Goal: Navigation & Orientation: Find specific page/section

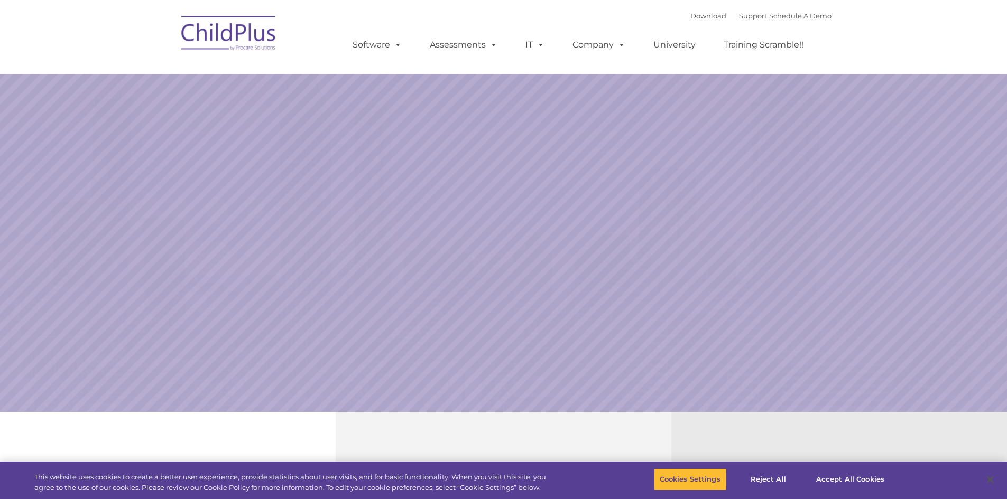
select select "MEDIUM"
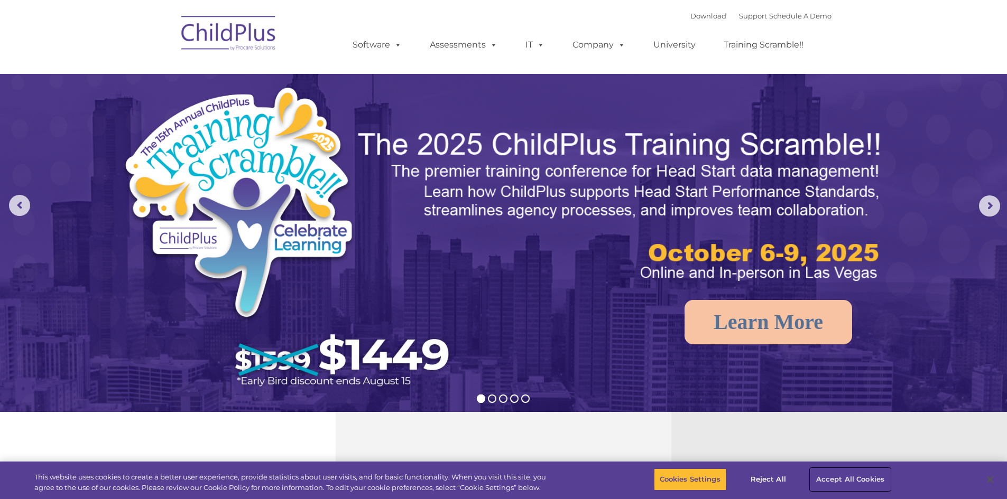
click at [859, 476] on button "Accept All Cookies" at bounding box center [850, 480] width 80 height 22
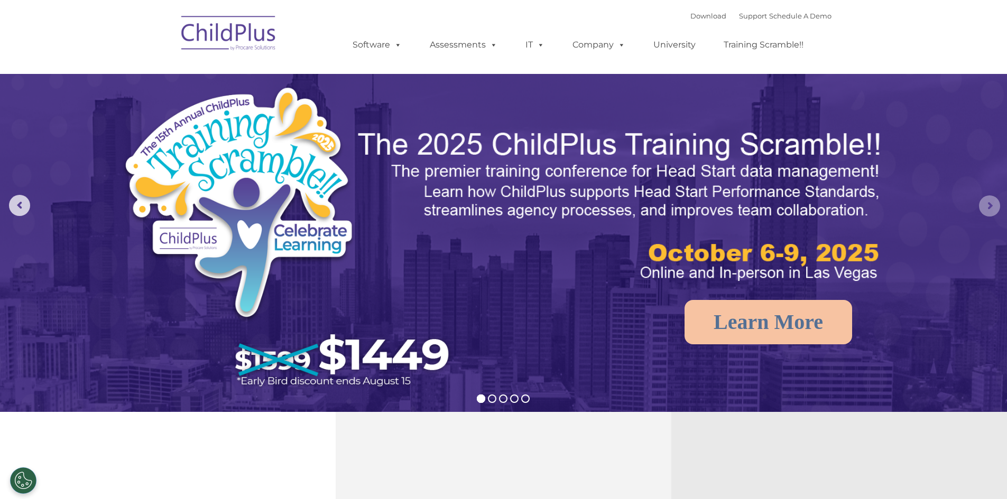
click at [997, 207] on rs-arrow at bounding box center [989, 206] width 21 height 21
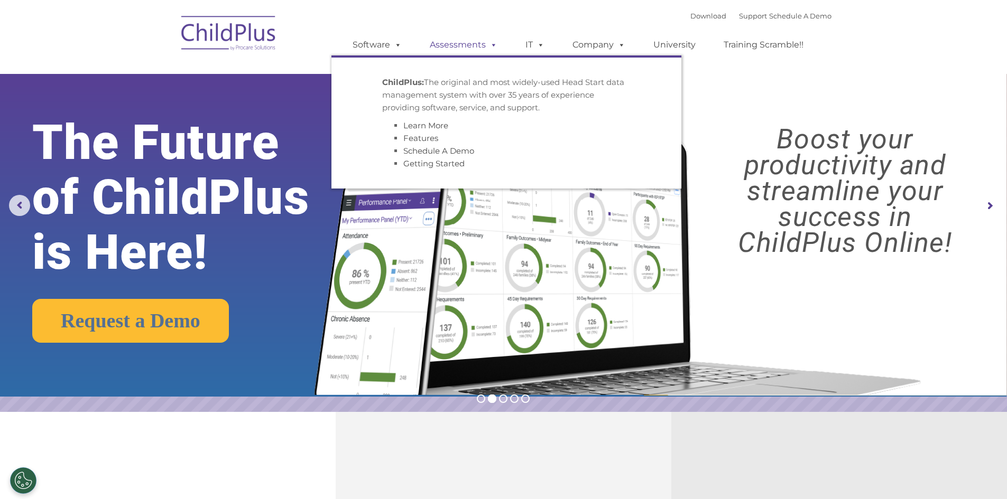
click at [429, 46] on link "Assessments" at bounding box center [463, 44] width 89 height 21
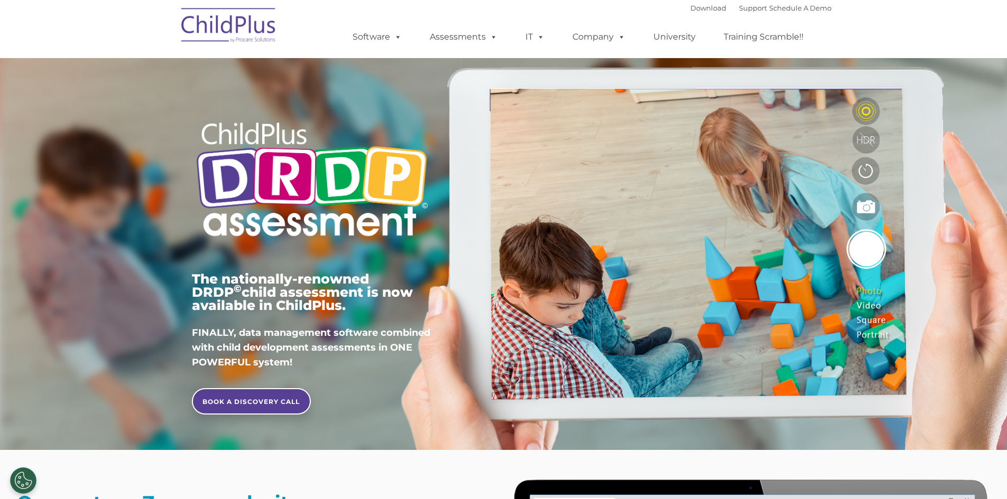
click at [196, 27] on img at bounding box center [229, 27] width 106 height 53
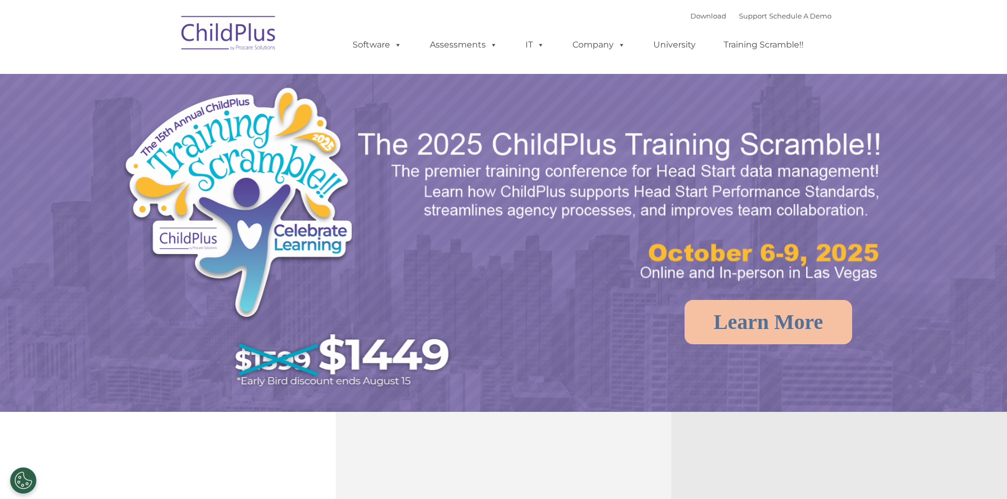
select select "MEDIUM"
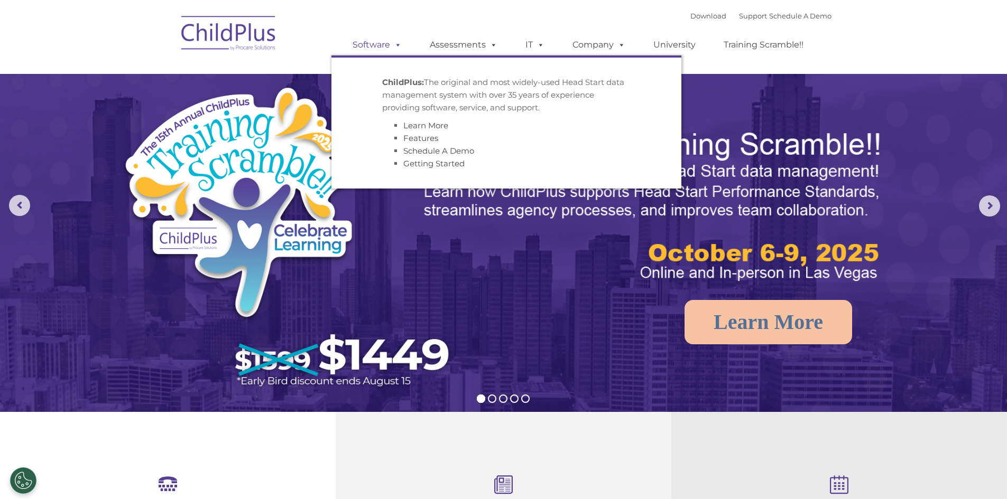
click at [386, 39] on link "Software" at bounding box center [377, 44] width 70 height 21
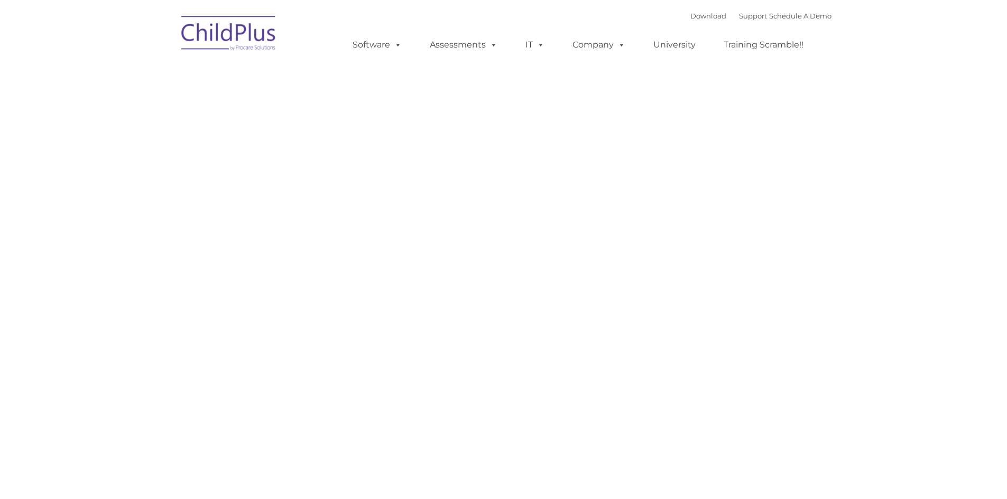
click at [448, 39] on link "Assessments" at bounding box center [463, 44] width 89 height 21
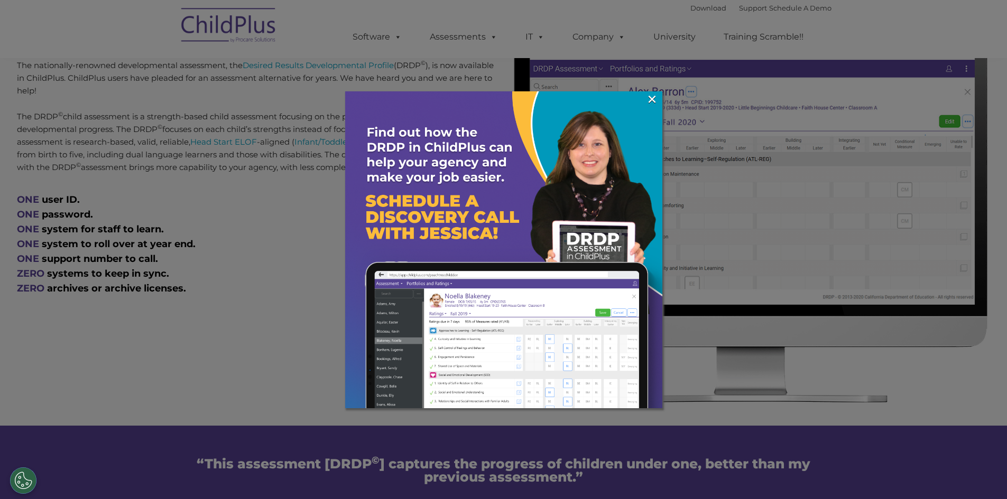
scroll to position [488, 0]
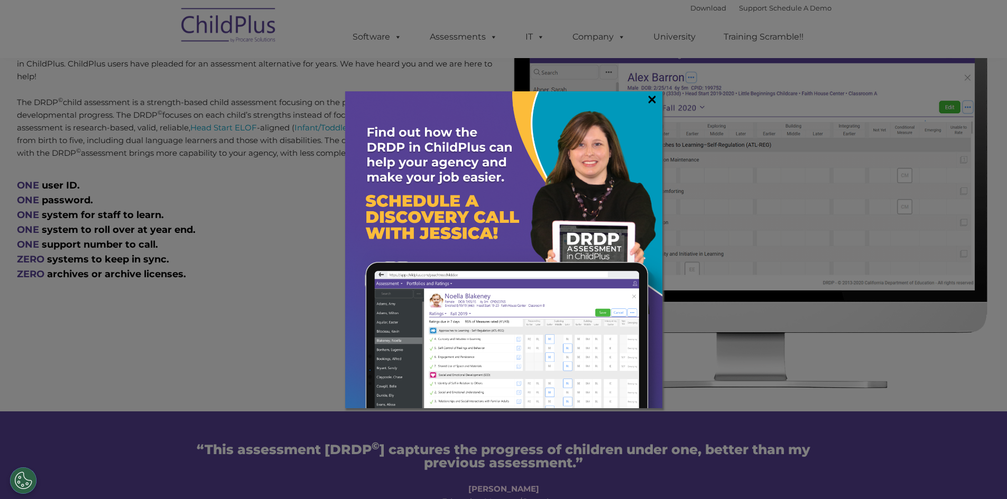
click at [651, 99] on link "×" at bounding box center [652, 99] width 12 height 11
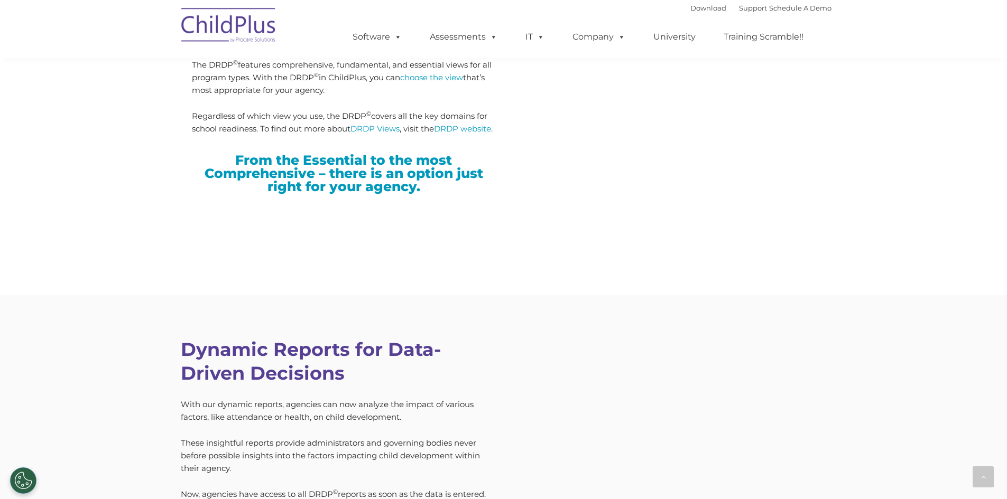
scroll to position [2809, 0]
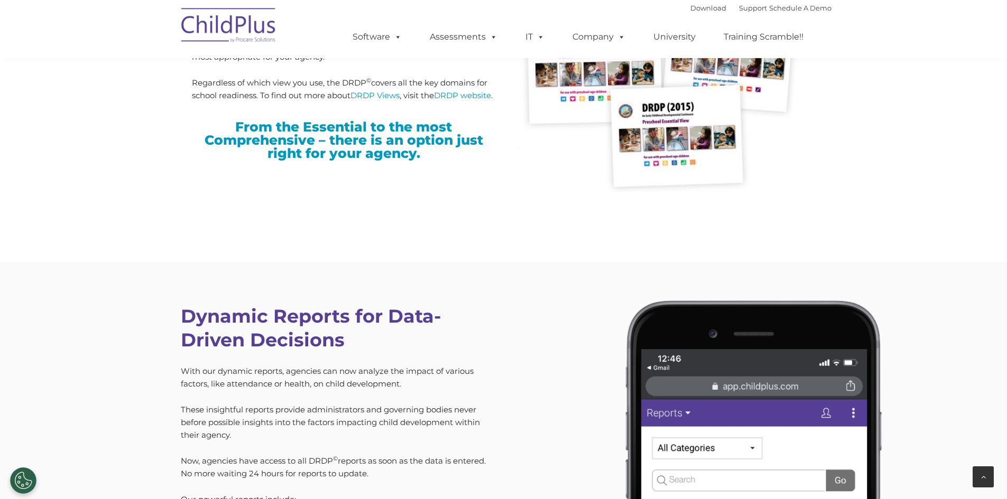
click at [980, 476] on div at bounding box center [982, 477] width 21 height 21
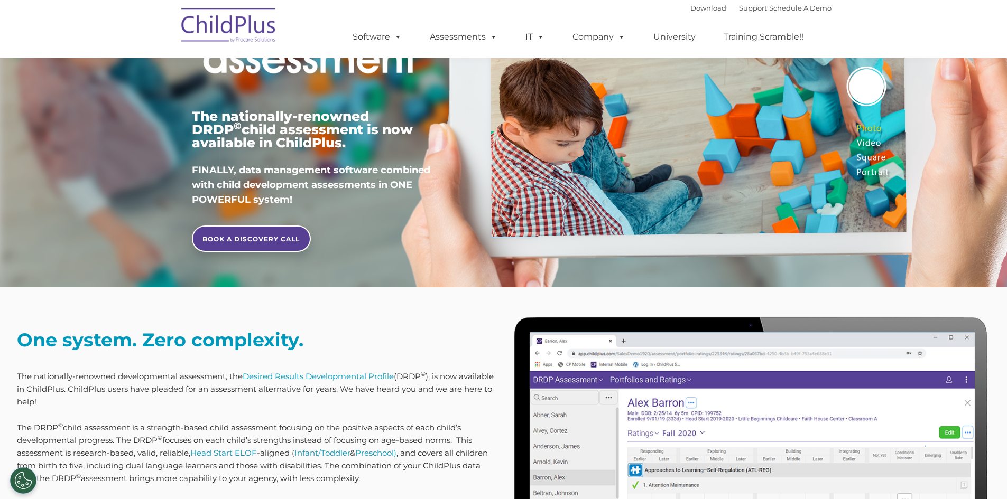
scroll to position [0, 0]
